Goal: Task Accomplishment & Management: Manage account settings

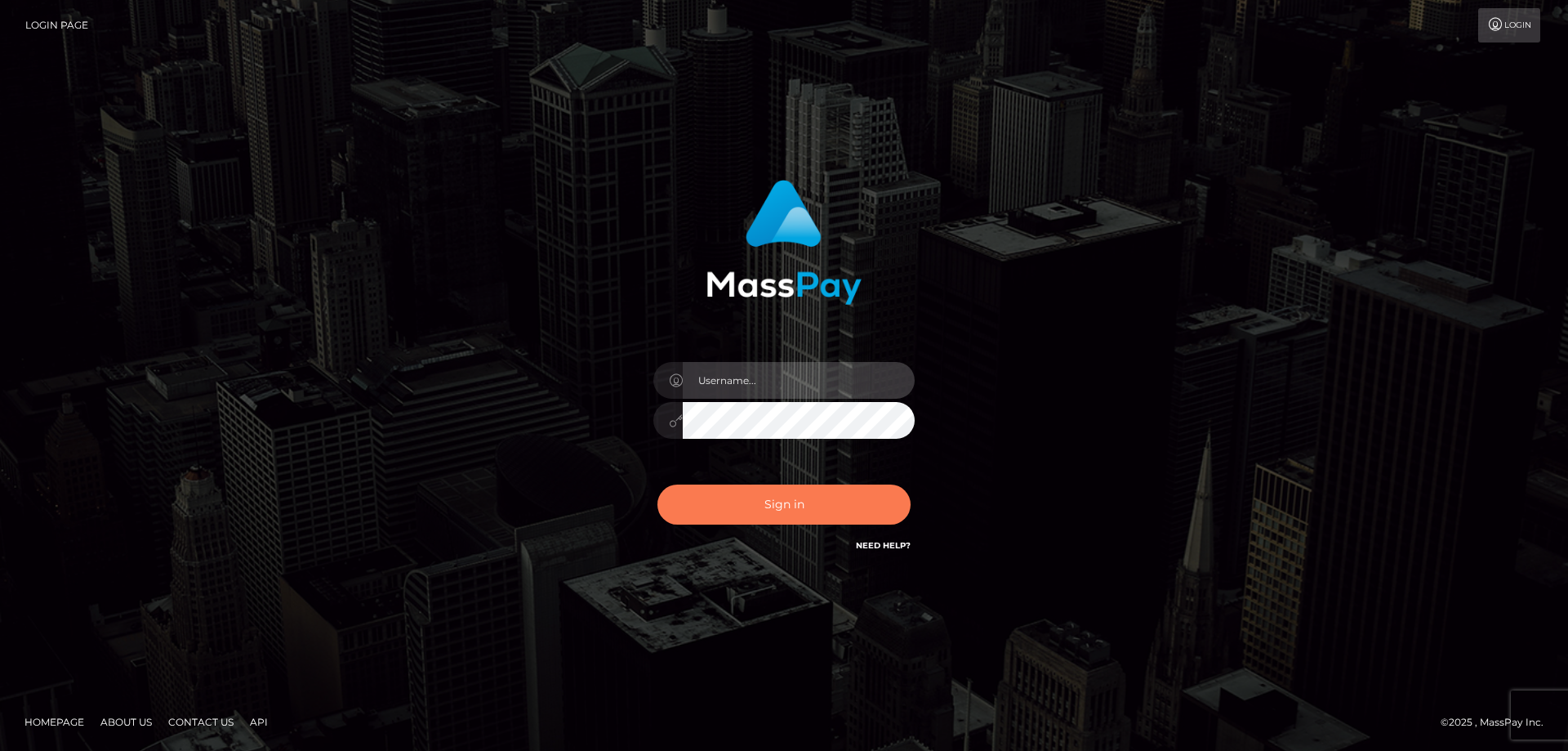
type input "Queen.megabonanza"
click at [752, 501] on button "Sign in" at bounding box center [784, 504] width 253 height 40
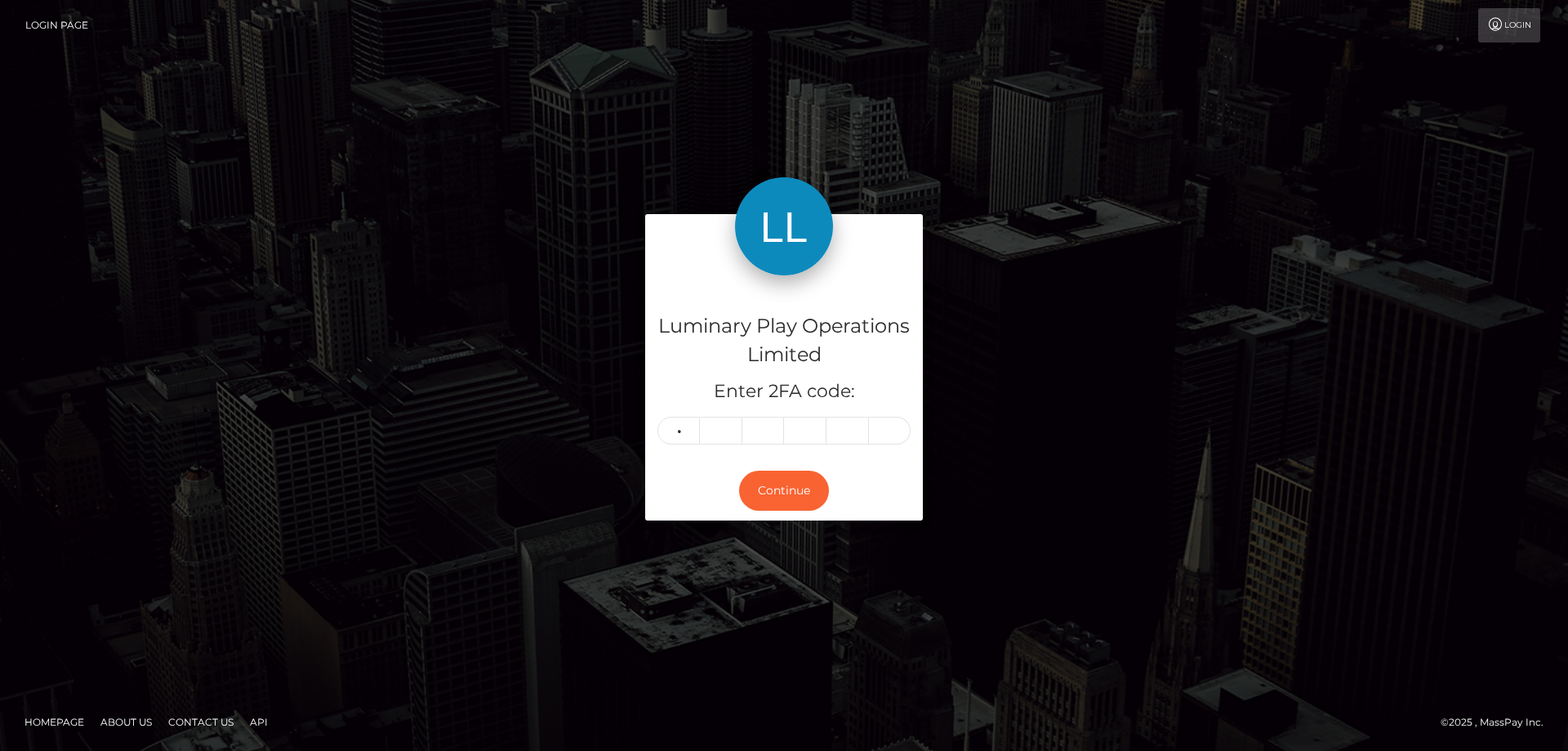
type input "1"
type input "4"
type input "6"
type input "0"
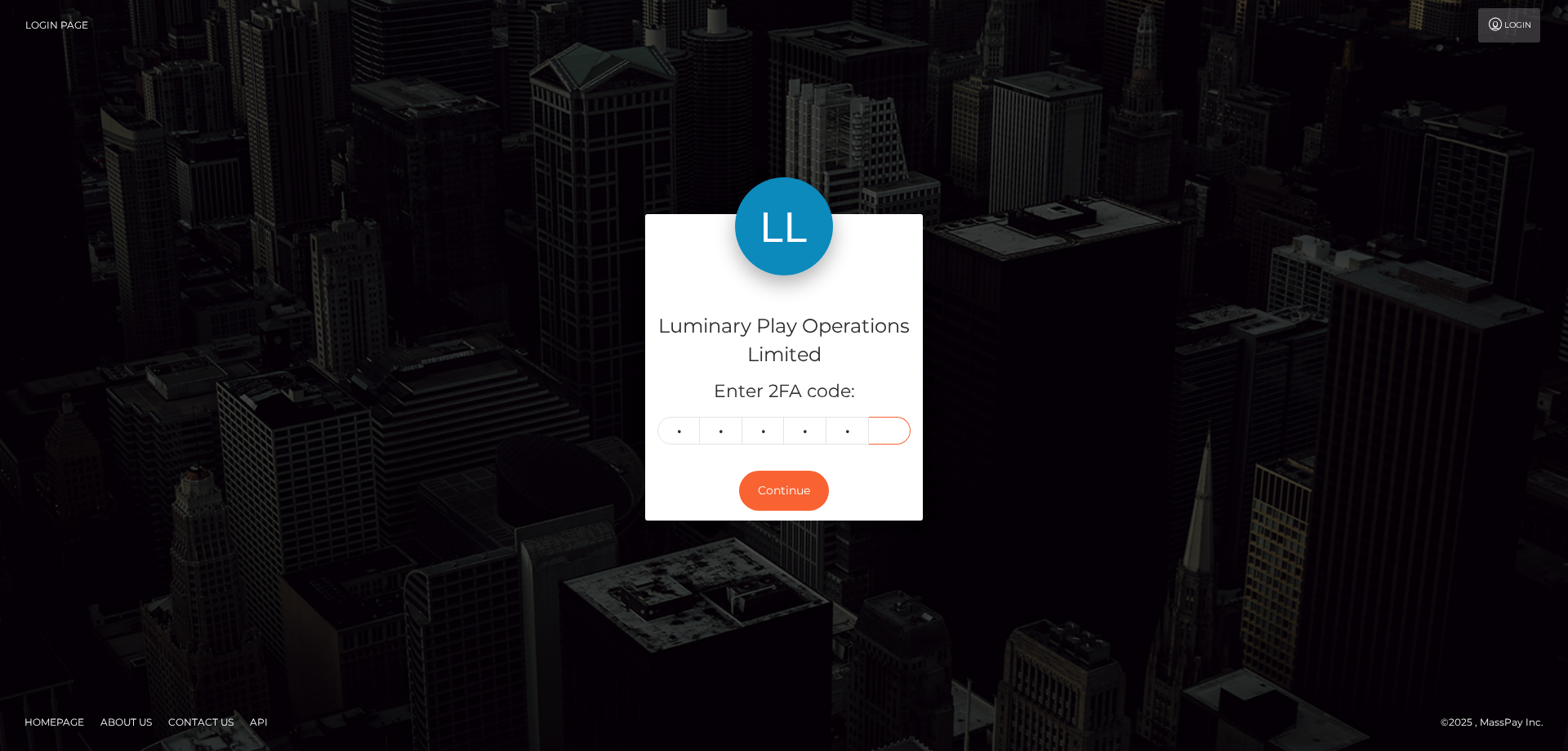
type input "3"
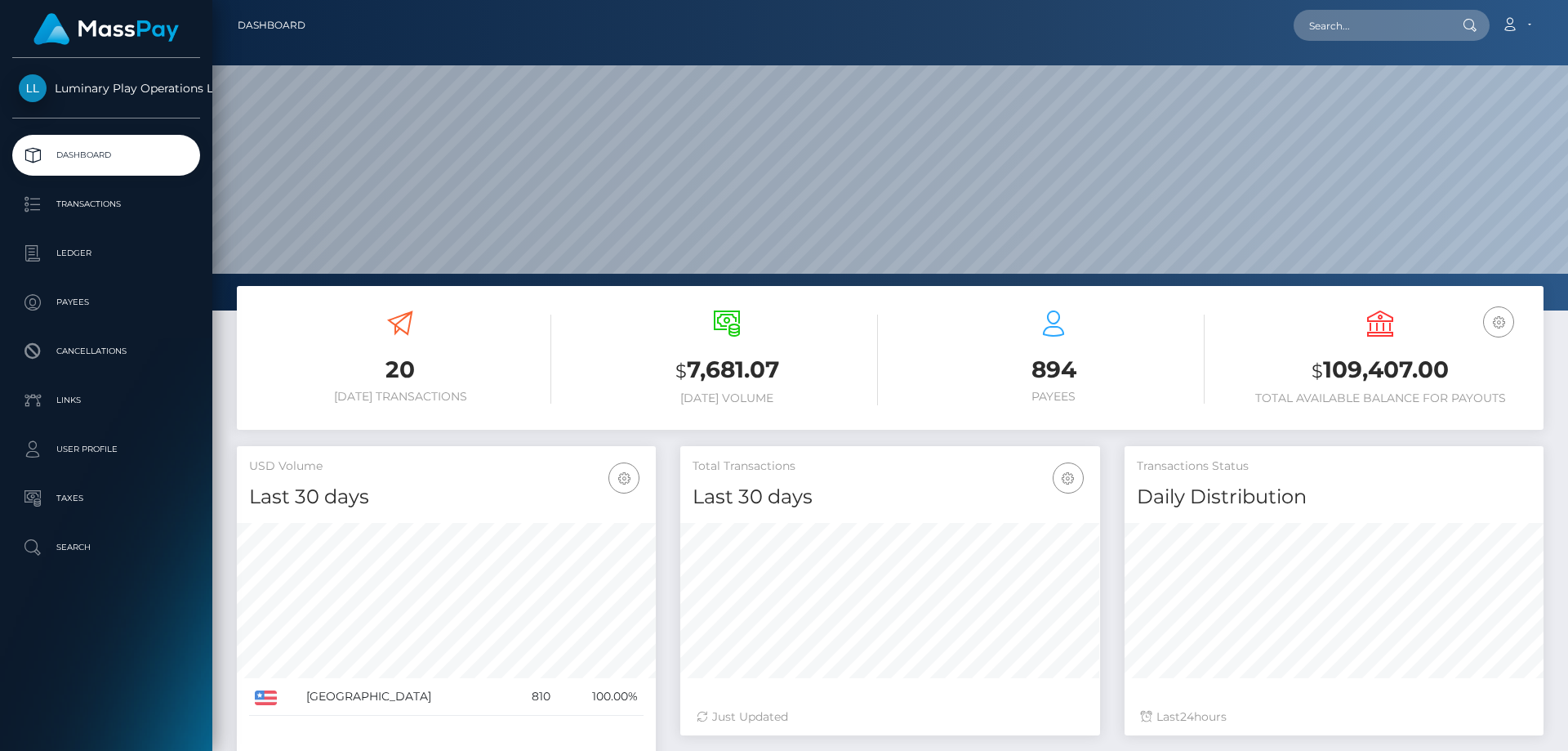
scroll to position [290, 420]
drag, startPoint x: 1454, startPoint y: 365, endPoint x: 1324, endPoint y: 366, distance: 130.0
click at [1324, 366] on h3 "$ 109,407.00" at bounding box center [1380, 371] width 302 height 34
copy h3 "109,407.00"
